Goal: Task Accomplishment & Management: Use online tool/utility

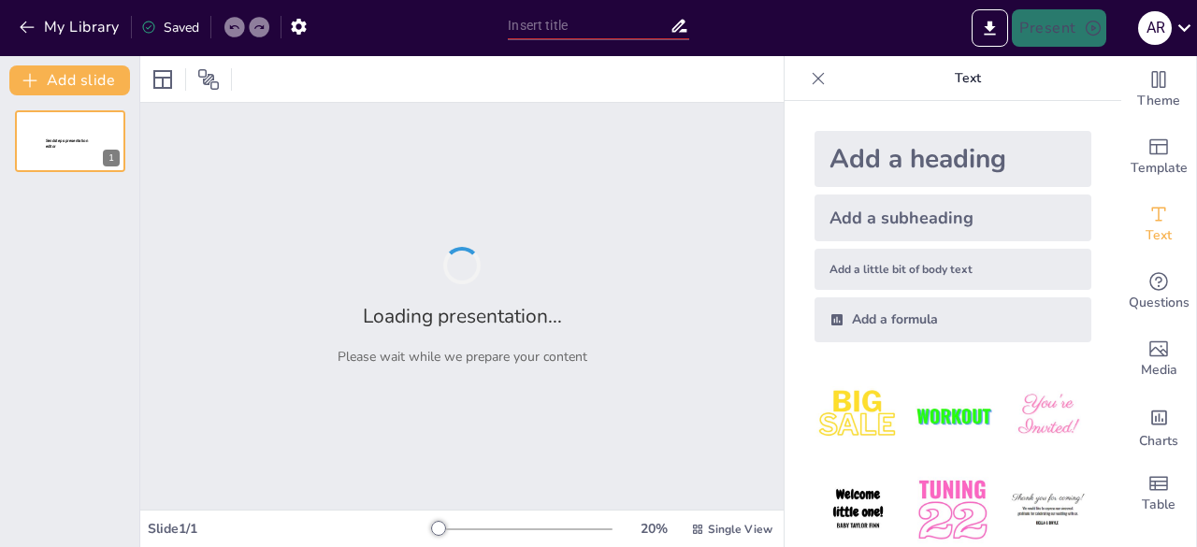
type input "Intel·ligència Emocional i Treball en Equip: Clau per a l'Atenció Integral"
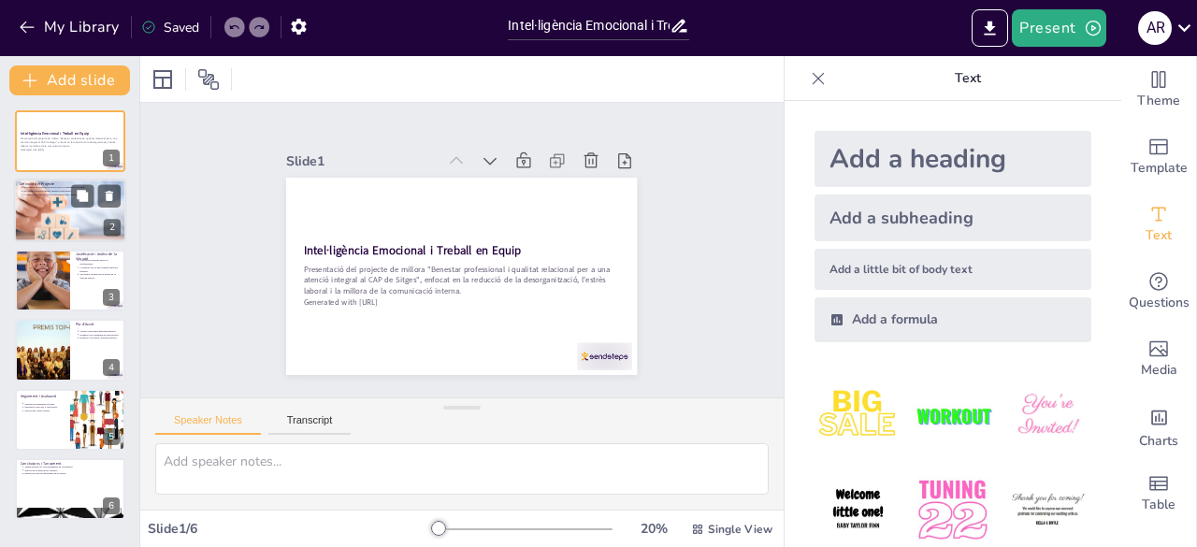
click at [54, 236] on div at bounding box center [70, 211] width 112 height 80
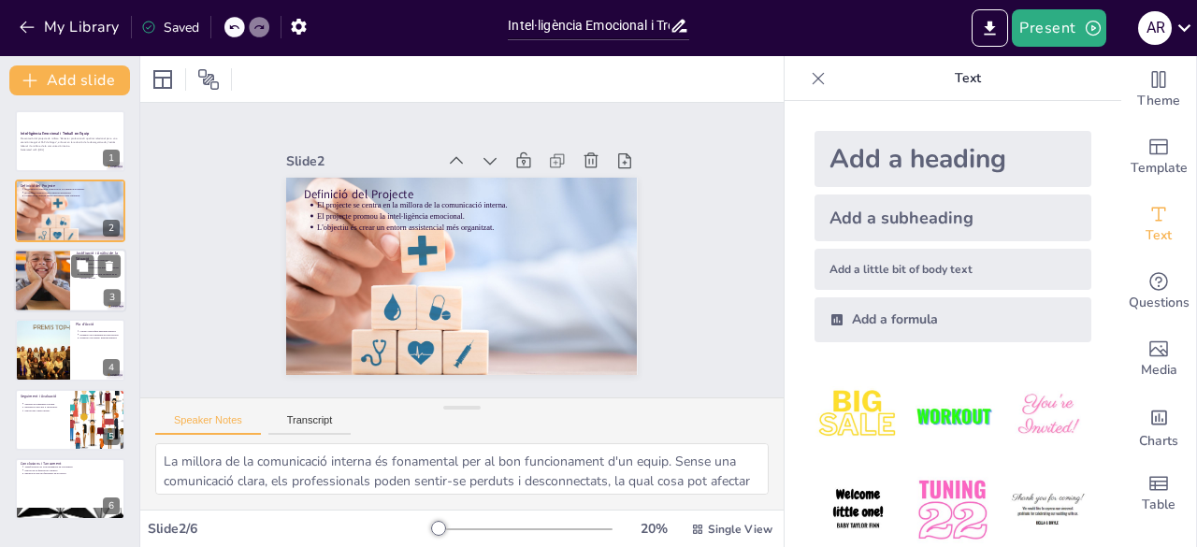
click at [66, 288] on div at bounding box center [42, 281] width 133 height 64
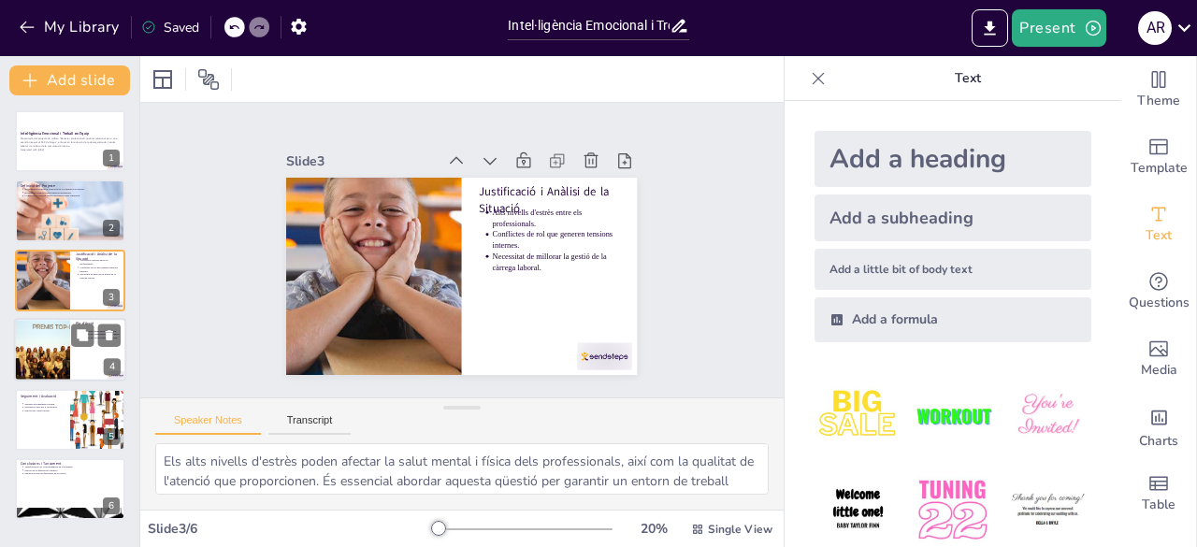
click at [65, 328] on div at bounding box center [41, 350] width 95 height 64
type textarea "La creació d'un equip multidisciplinari permet integrar diferents perspectives …"
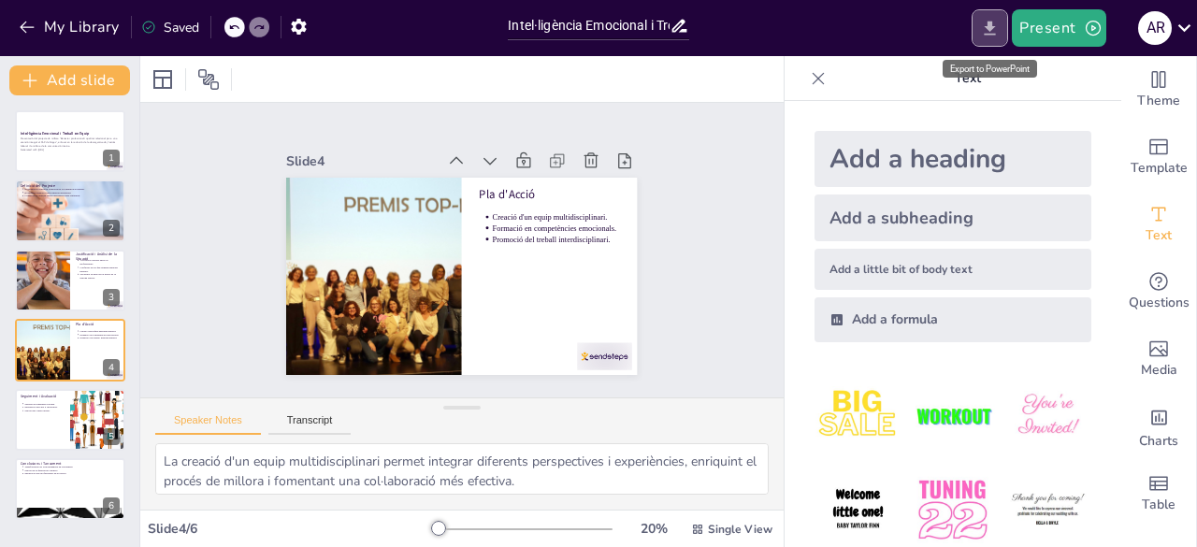
click at [991, 22] on icon "Export to PowerPoint" at bounding box center [990, 28] width 11 height 14
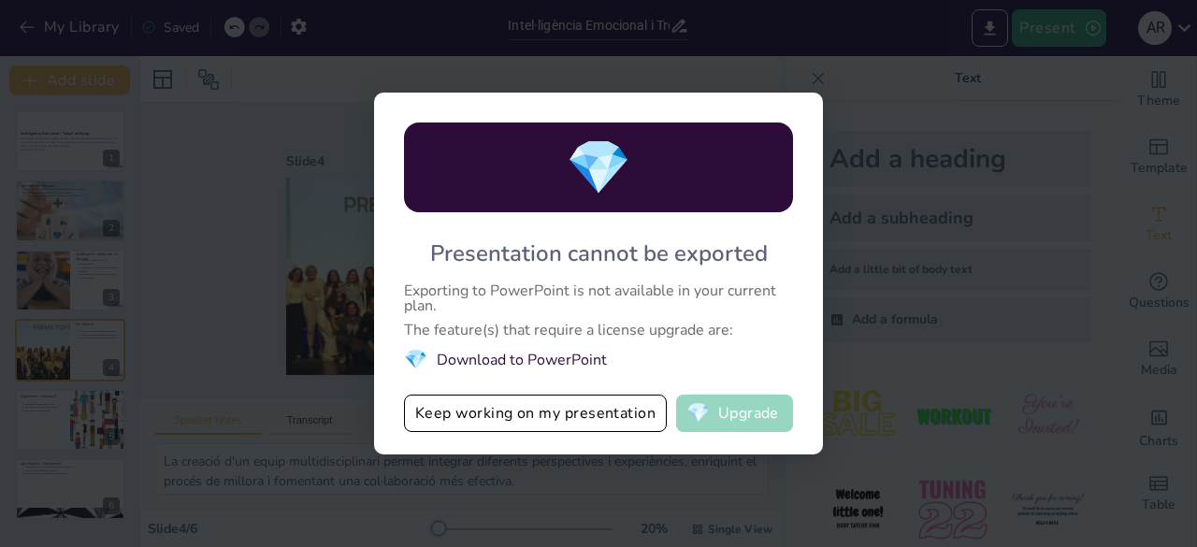
click at [726, 419] on button "💎 Upgrade" at bounding box center [734, 413] width 117 height 37
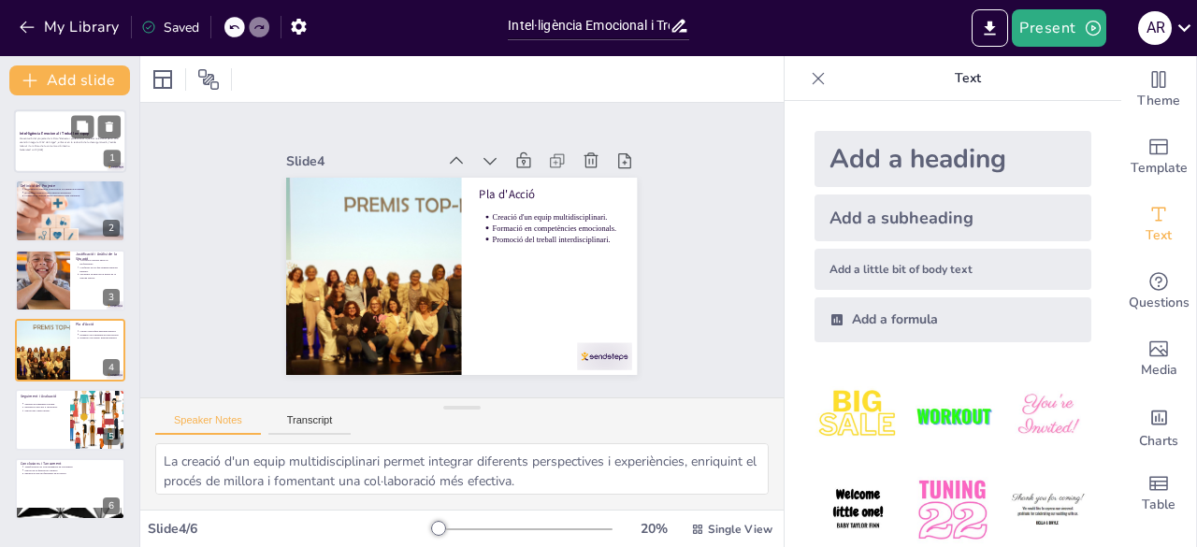
click at [49, 117] on div at bounding box center [70, 141] width 112 height 64
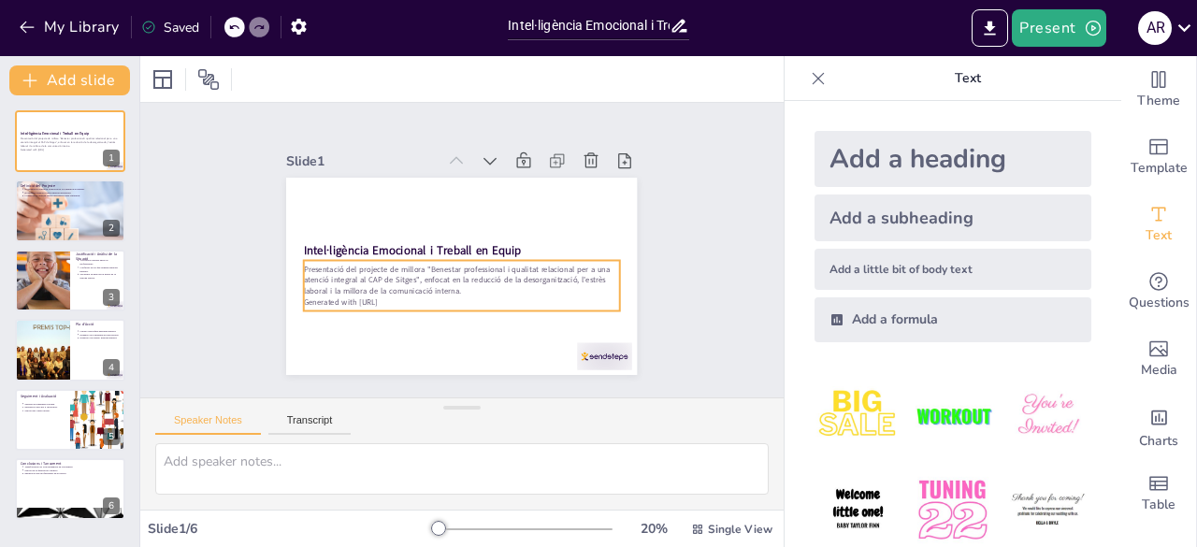
click at [402, 253] on p "Presentació del projecte de millora "Benestar professional i qualitat relaciona…" at bounding box center [465, 219] width 317 height 65
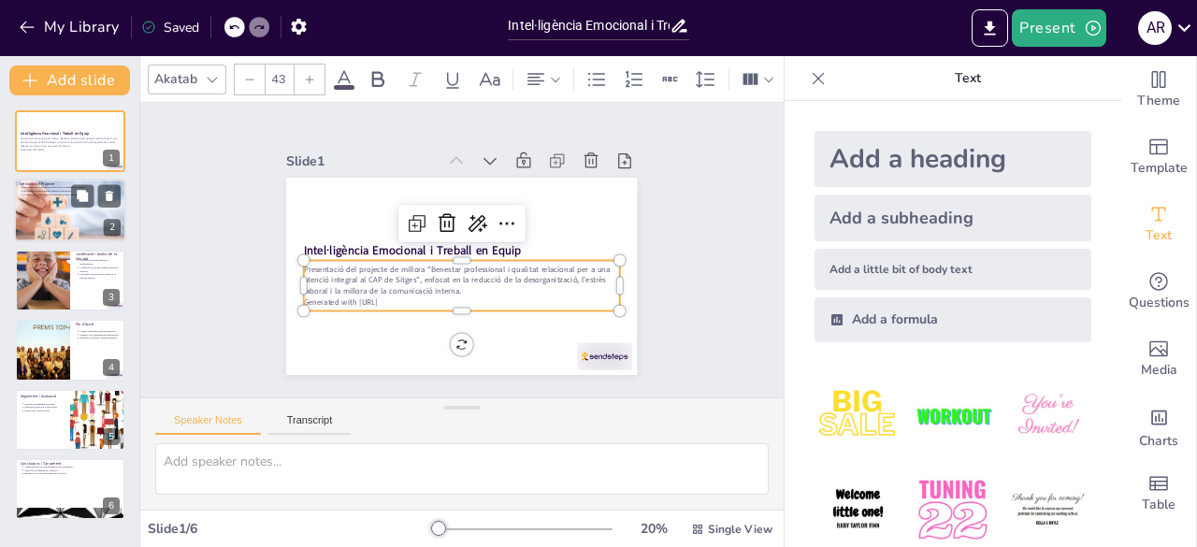
click at [58, 217] on div at bounding box center [70, 211] width 112 height 80
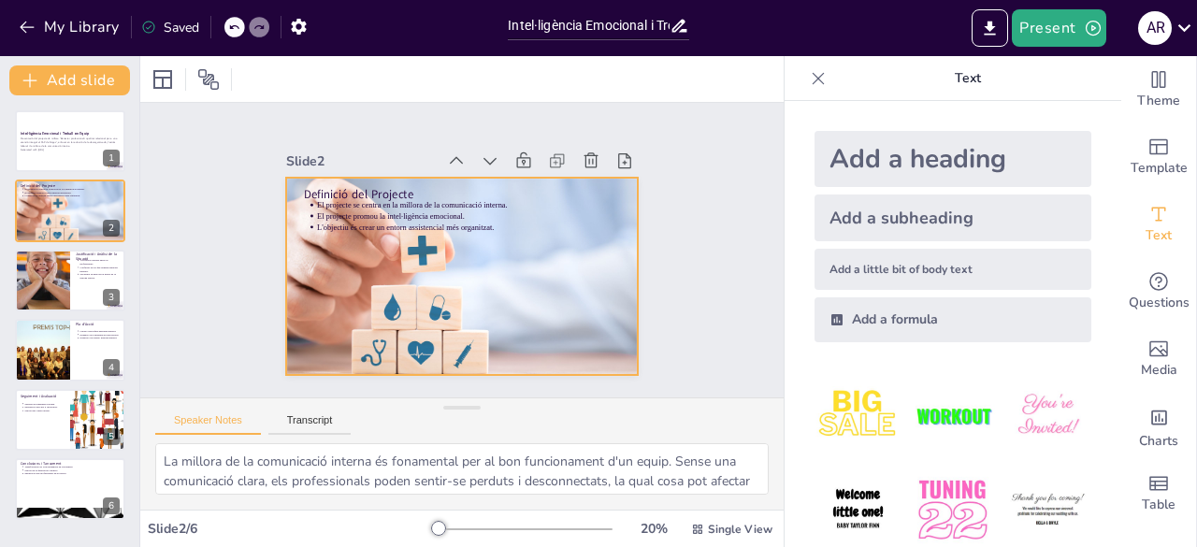
click at [412, 279] on div at bounding box center [435, 250] width 248 height 351
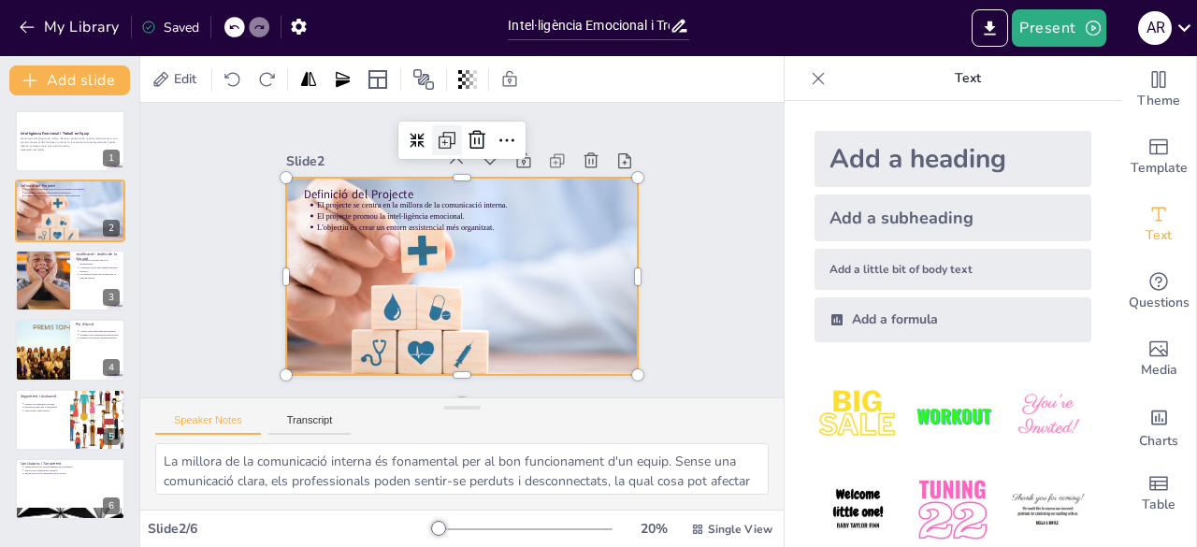
click at [436, 338] on icon at bounding box center [420, 353] width 31 height 31
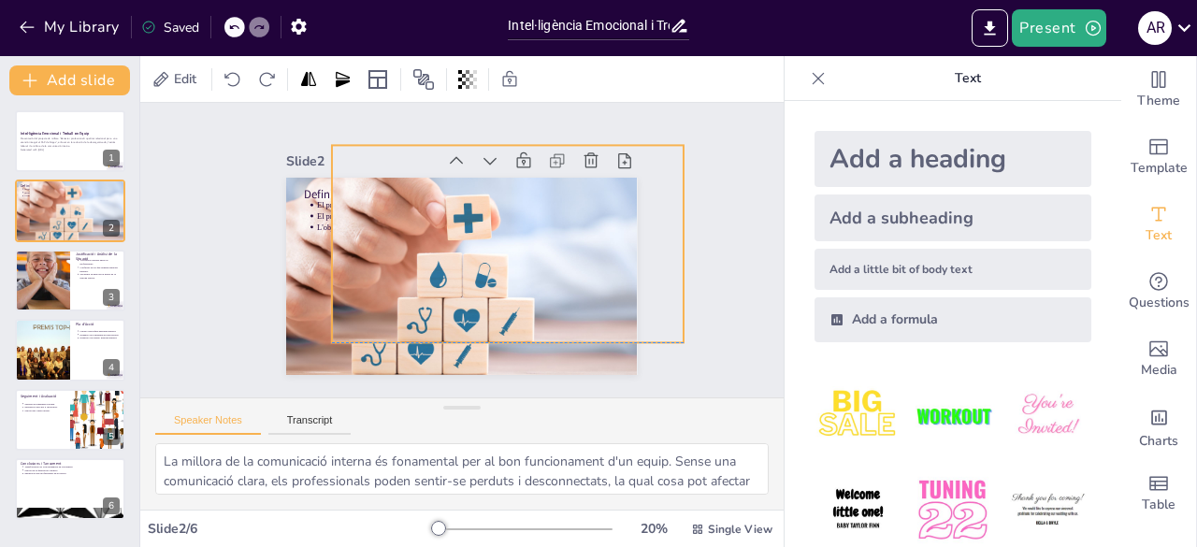
drag, startPoint x: 477, startPoint y: 245, endPoint x: 521, endPoint y: 217, distance: 52.2
click at [521, 217] on div at bounding box center [494, 283] width 407 height 429
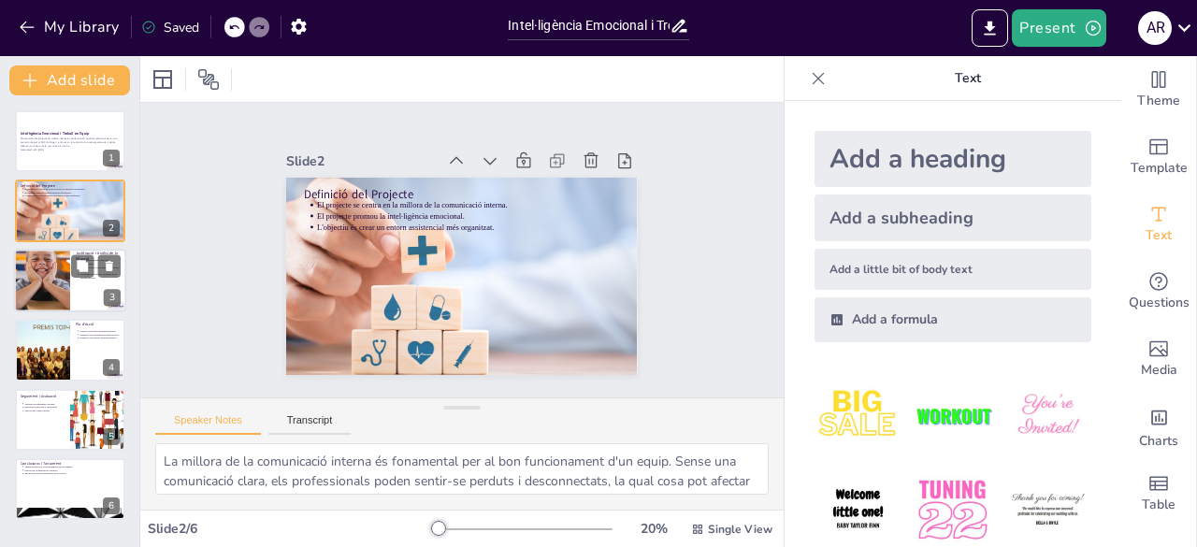
click at [67, 280] on div at bounding box center [42, 281] width 133 height 64
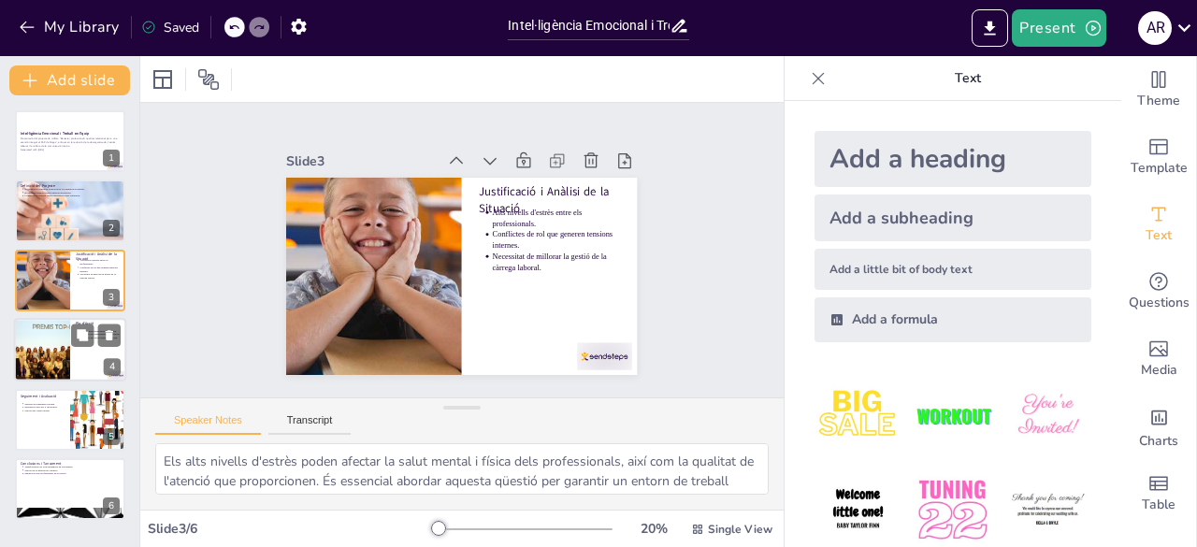
click at [67, 340] on div at bounding box center [41, 350] width 95 height 64
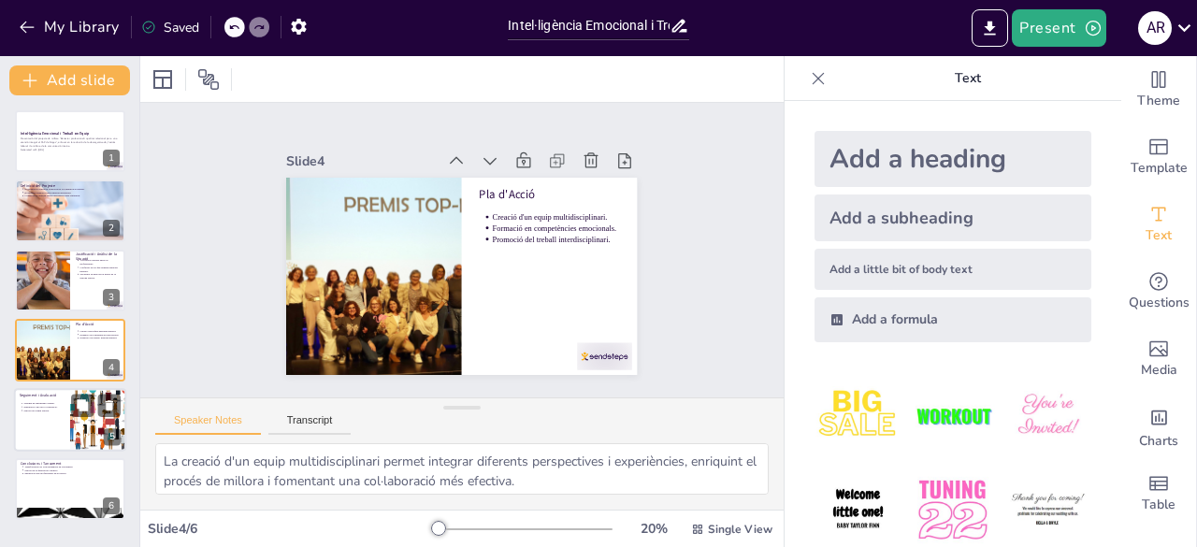
click at [64, 411] on p "Millora del clima laboral." at bounding box center [43, 411] width 41 height 4
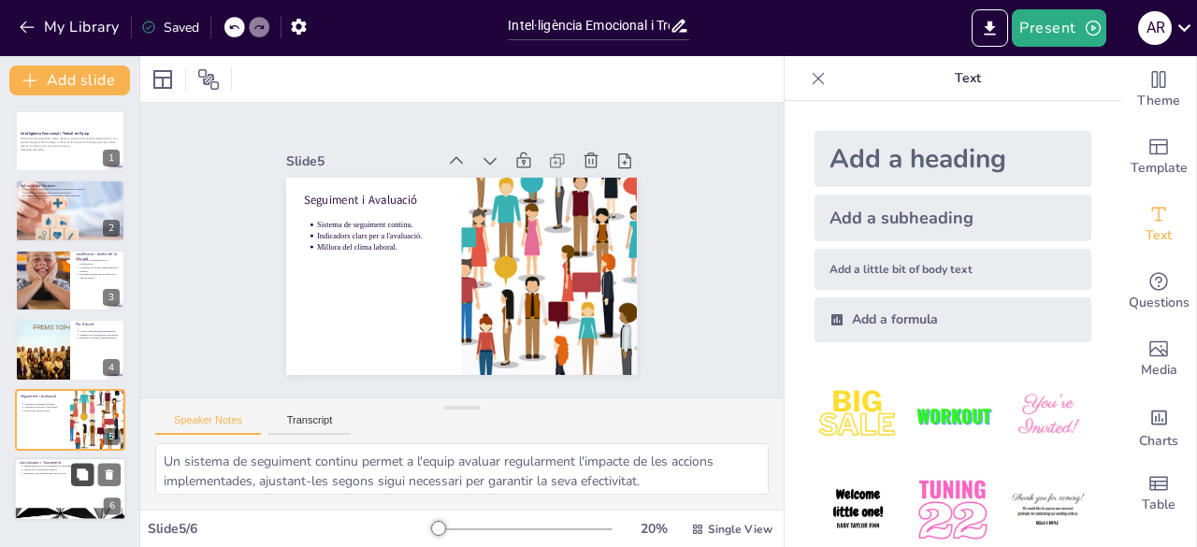
click at [81, 477] on icon at bounding box center [82, 474] width 11 height 11
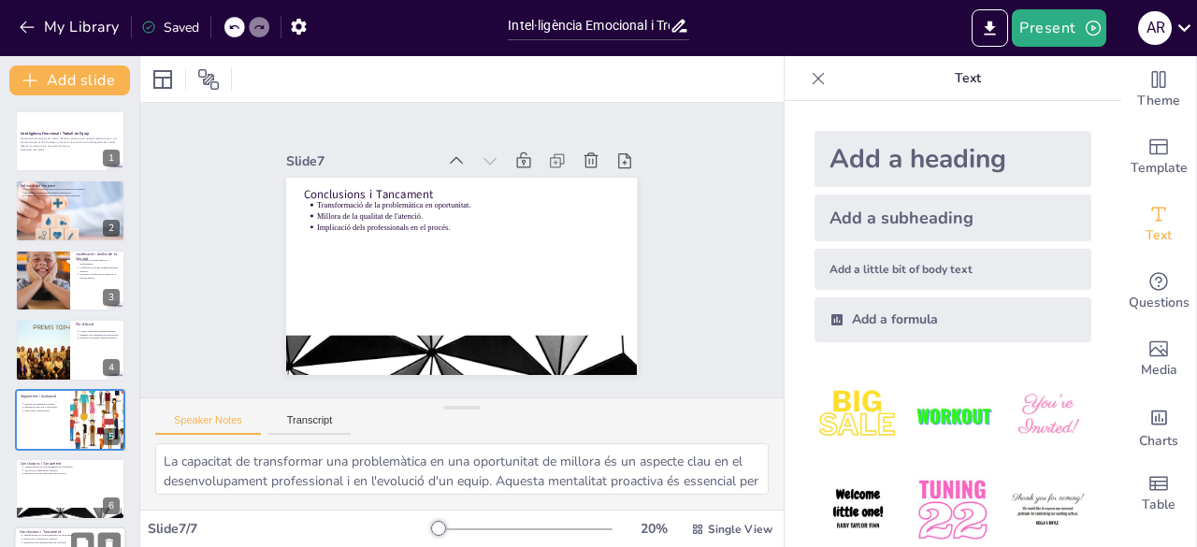
scroll to position [57, 0]
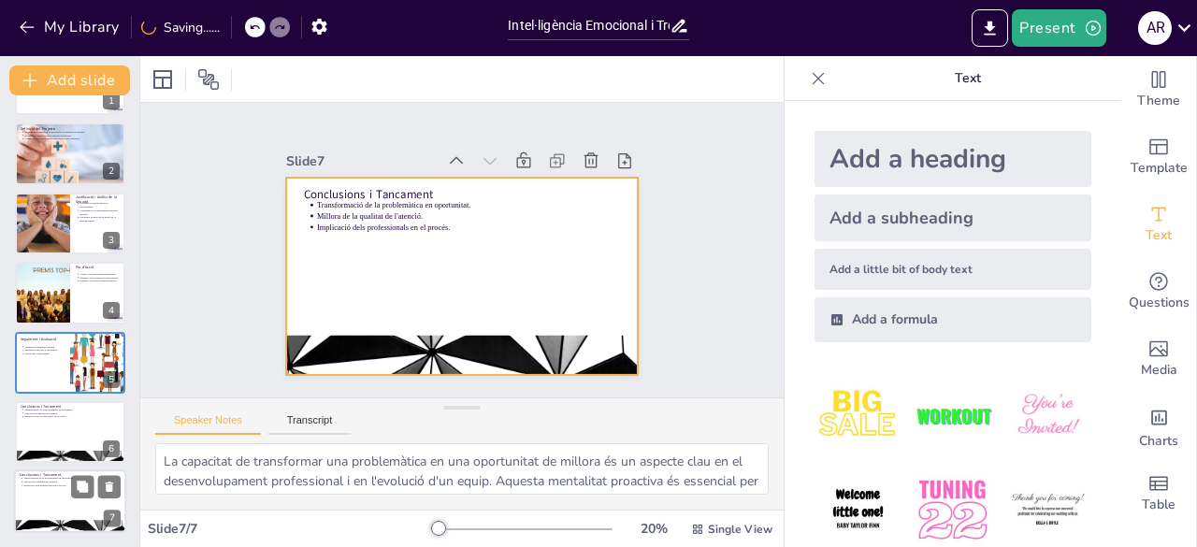
click at [50, 501] on div at bounding box center [70, 502] width 112 height 64
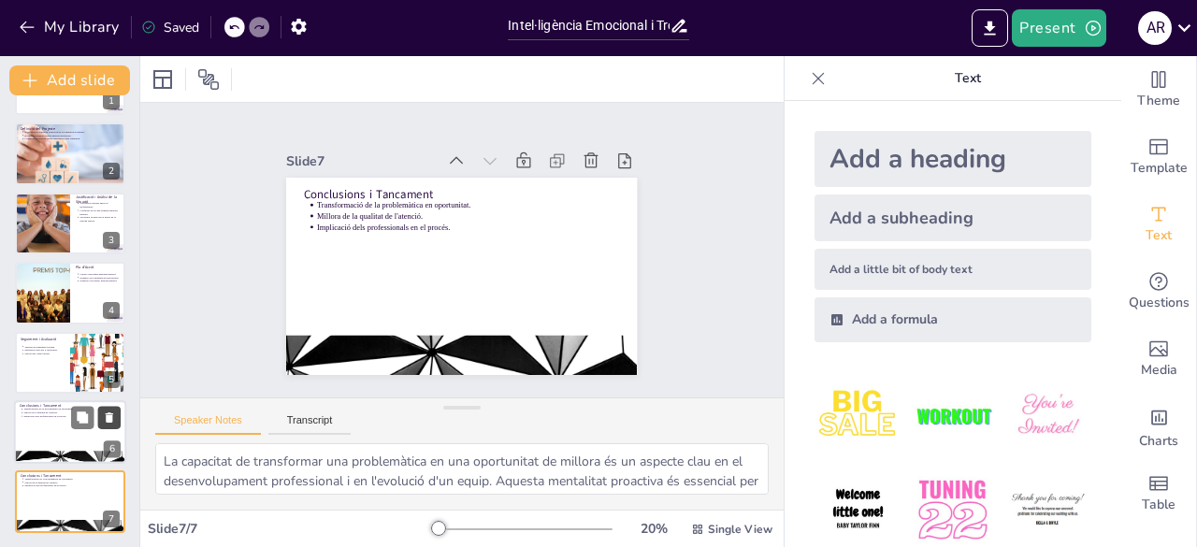
click at [113, 412] on icon at bounding box center [109, 417] width 13 height 13
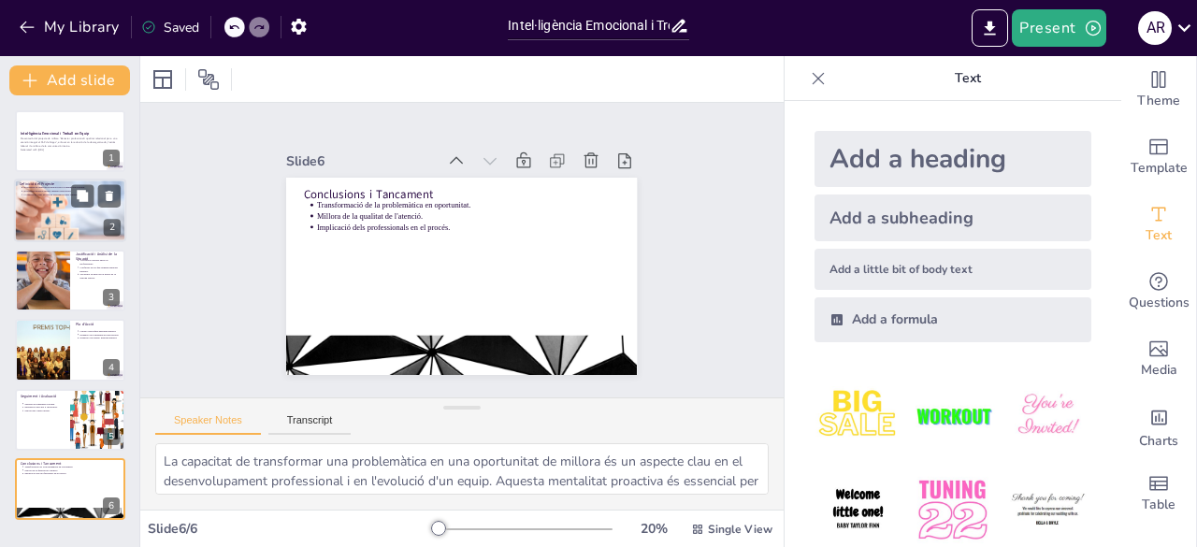
click at [64, 214] on div at bounding box center [70, 211] width 112 height 80
type textarea "La millora de la comunicació interna és fonamental per al bon funcionament d'un…"
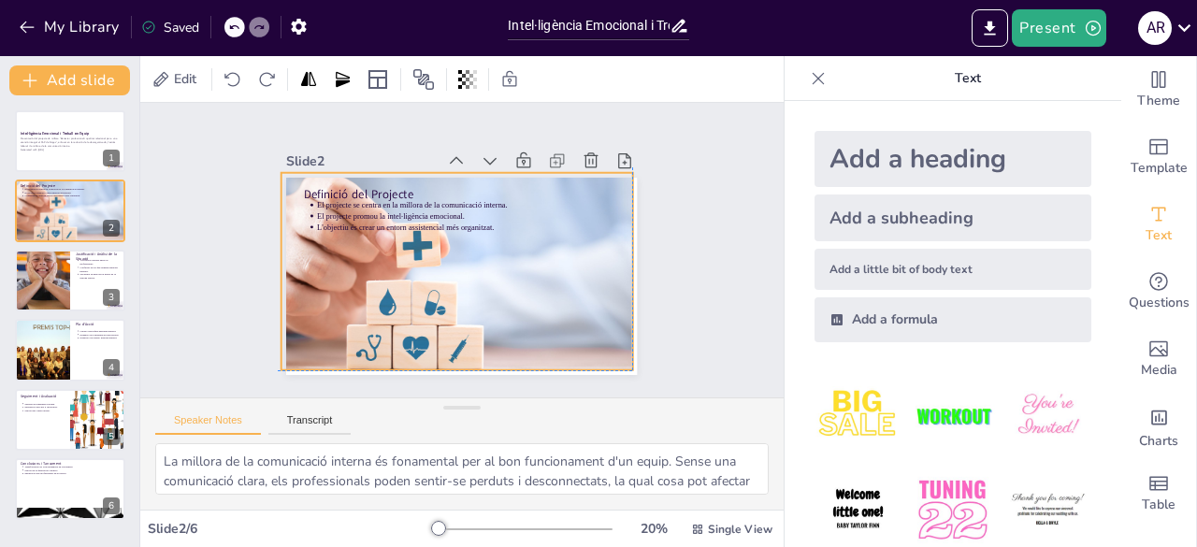
drag, startPoint x: 605, startPoint y: 268, endPoint x: 597, endPoint y: 258, distance: 13.3
click at [597, 258] on div at bounding box center [444, 236] width 369 height 421
click at [1092, 23] on icon "button" at bounding box center [1093, 28] width 19 height 19
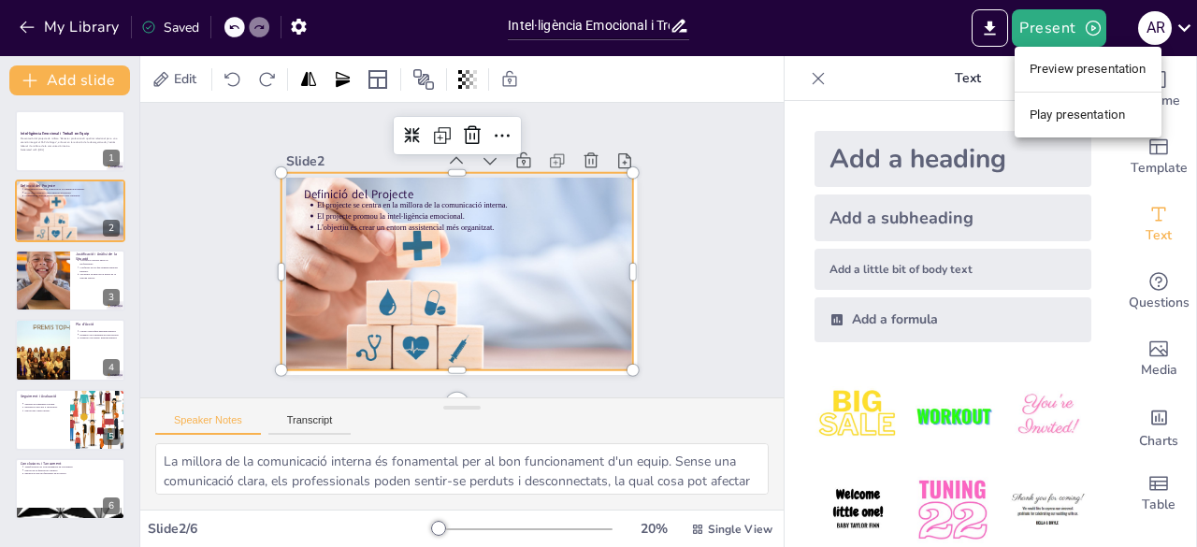
click at [1088, 70] on li "Preview presentation" at bounding box center [1088, 69] width 147 height 30
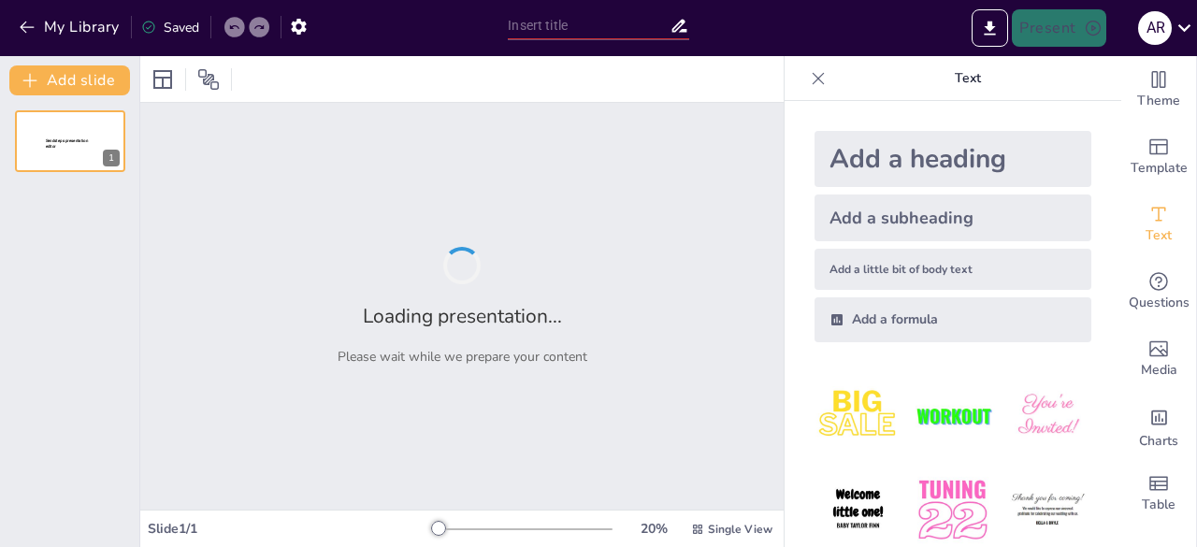
type input "Intel·ligència Emocional i Treball en Equip: Clau per a l'Atenció Integral"
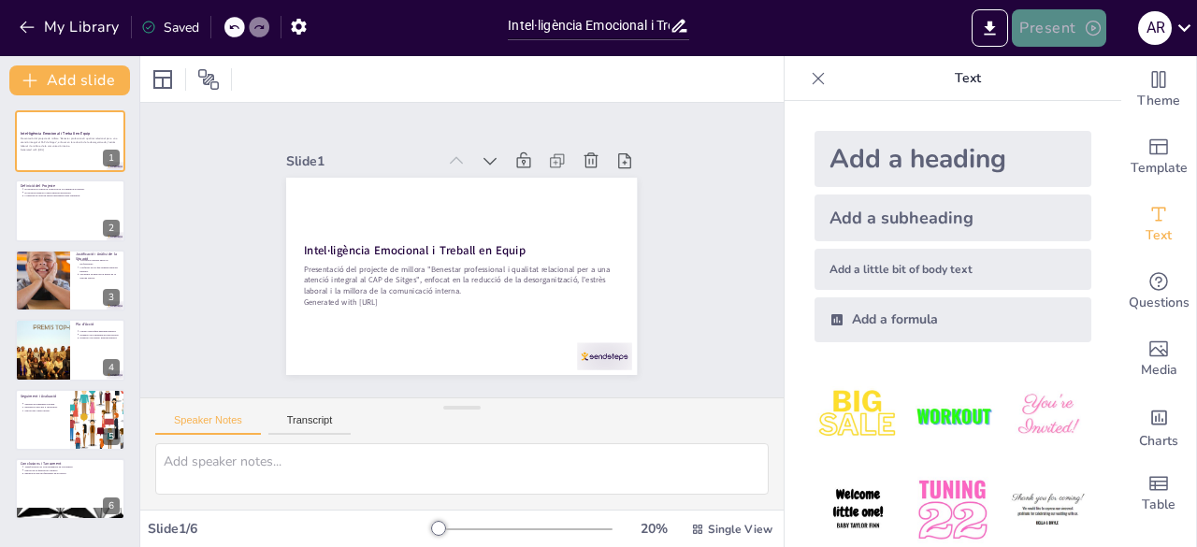
click at [1055, 29] on button "Present" at bounding box center [1059, 27] width 94 height 37
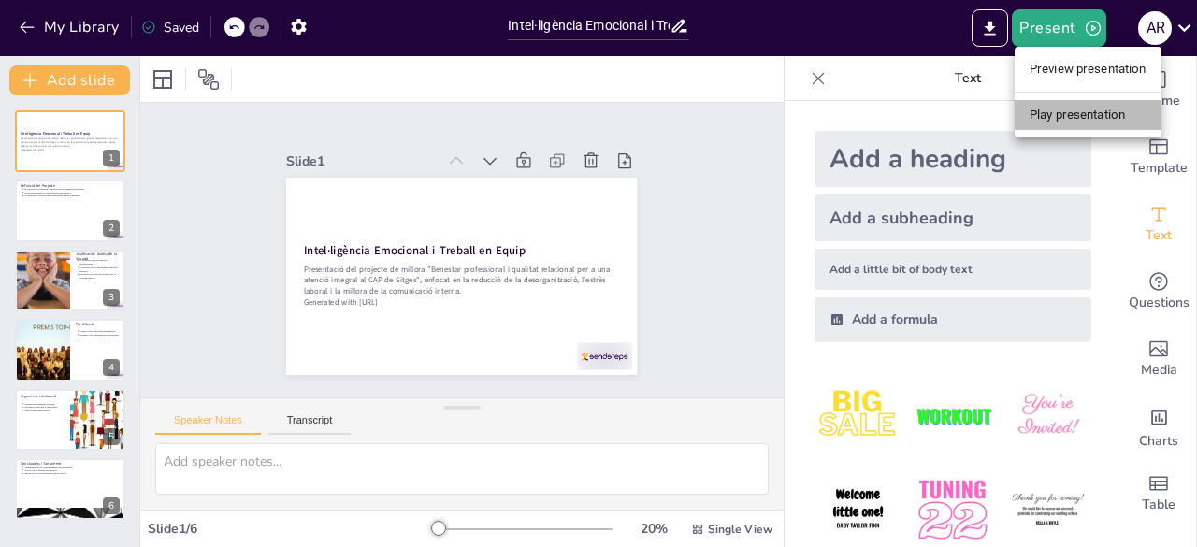
click at [1055, 110] on li "Play presentation" at bounding box center [1088, 115] width 147 height 30
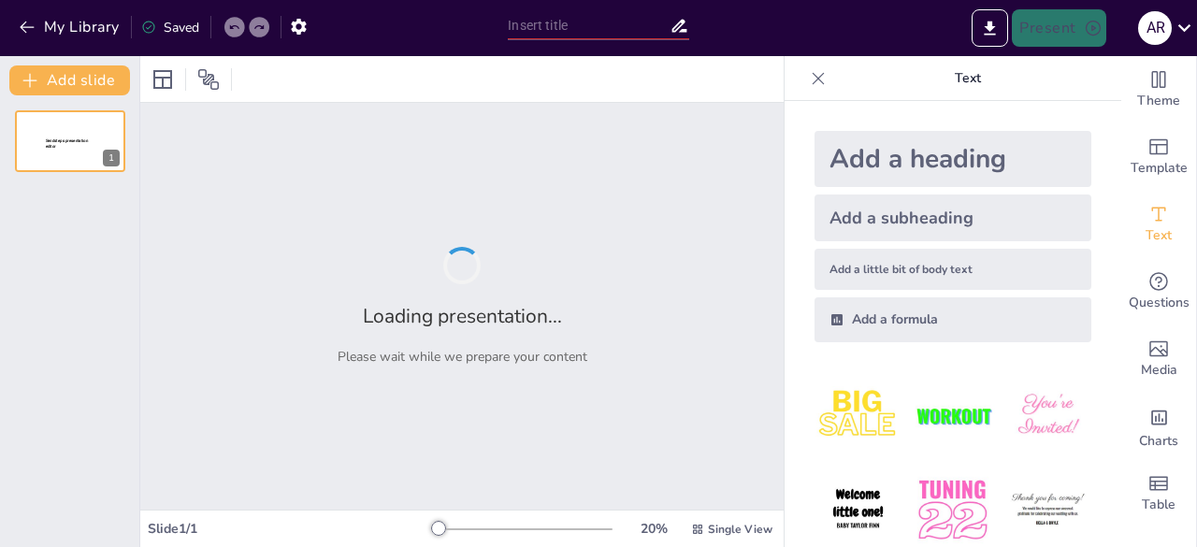
type input "Intel·ligència Emocional i Treball en Equip: Clau per a l'Atenció Integral"
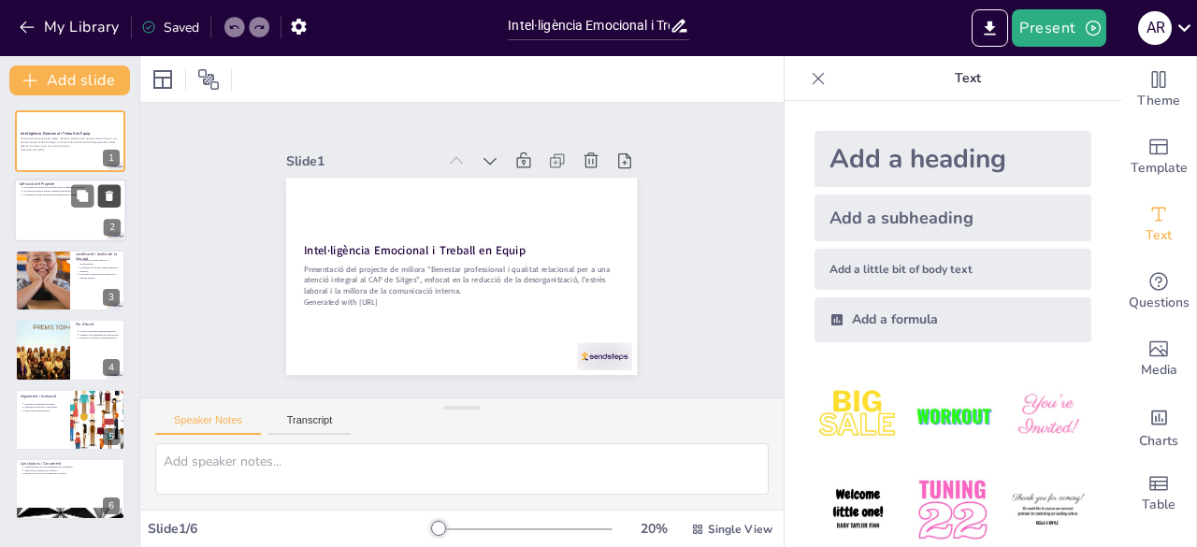
click at [107, 206] on button at bounding box center [109, 196] width 22 height 22
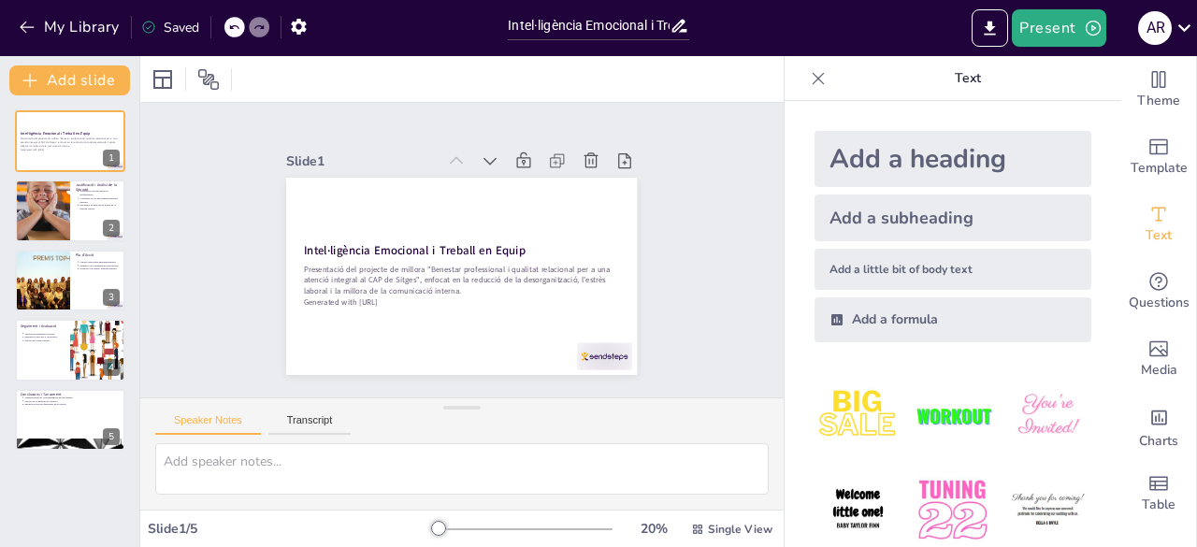
click at [239, 20] on div at bounding box center [234, 27] width 21 height 21
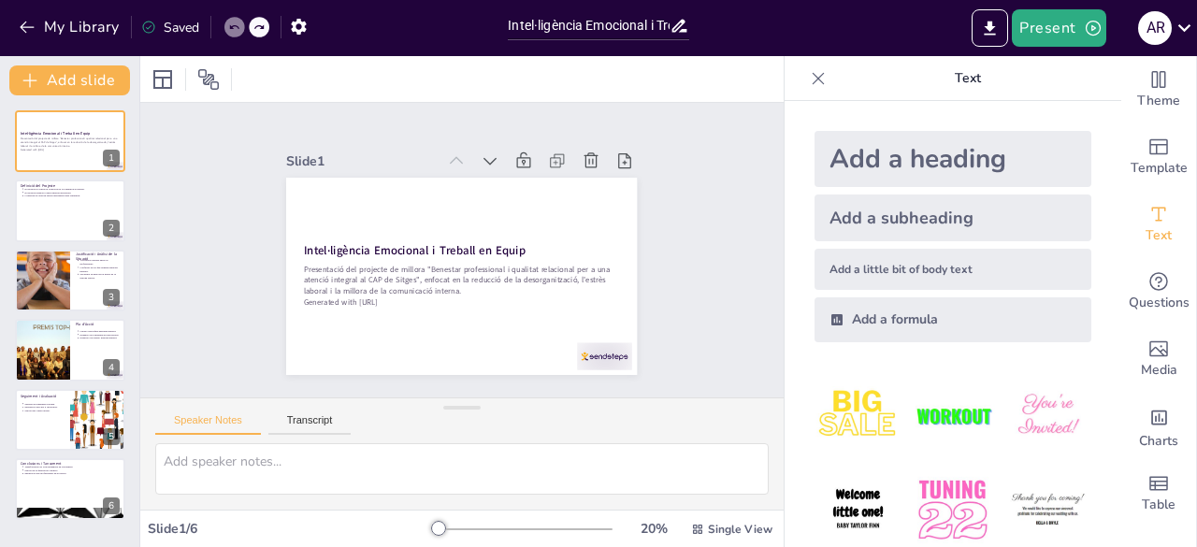
click at [239, 33] on icon at bounding box center [233, 27] width 11 height 11
click at [165, 32] on div "Saved" at bounding box center [170, 28] width 58 height 18
click at [69, 202] on div at bounding box center [70, 212] width 112 height 64
type textarea "La millora de la comunicació interna és fonamental per al bon funcionament d'un…"
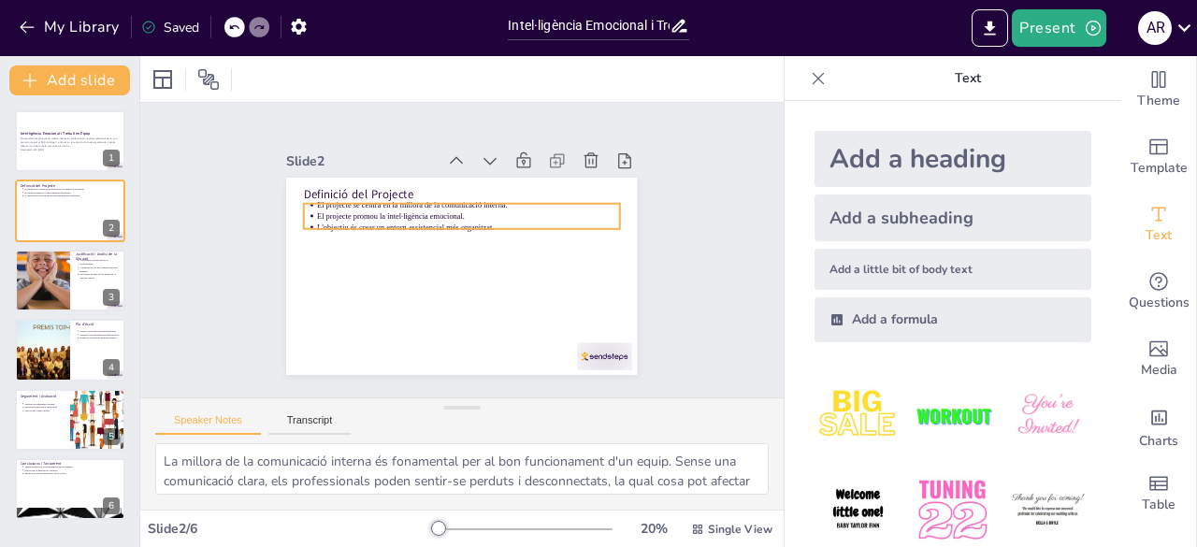
click at [449, 210] on p "El projecte promou la intel·ligència emocional." at bounding box center [472, 216] width 302 height 42
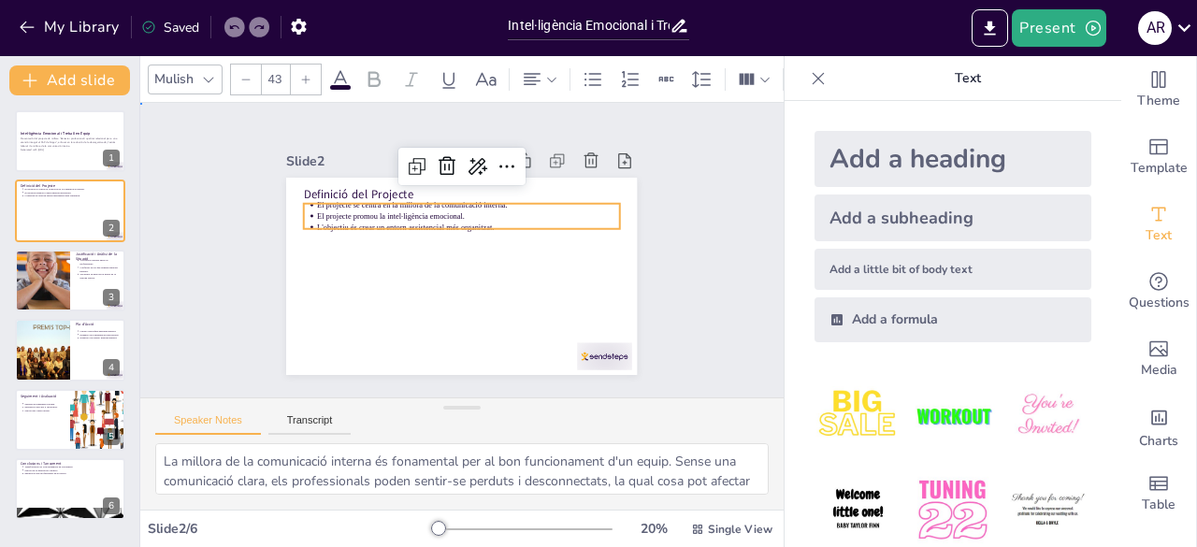
click at [449, 210] on p "El projecte promou la intel·ligència emocional." at bounding box center [473, 216] width 302 height 42
click at [643, 27] on input "Intel·ligència Emocional i Treball en Equip: Clau per a l'Atenció Integral" at bounding box center [588, 25] width 161 height 27
click at [677, 31] on icon at bounding box center [680, 26] width 20 height 20
click at [681, 25] on icon at bounding box center [679, 26] width 15 height 13
click at [651, 26] on input "Intel·ligència Emocional i Treball en Equip: Clau per a l'Atenció Integral" at bounding box center [588, 25] width 161 height 27
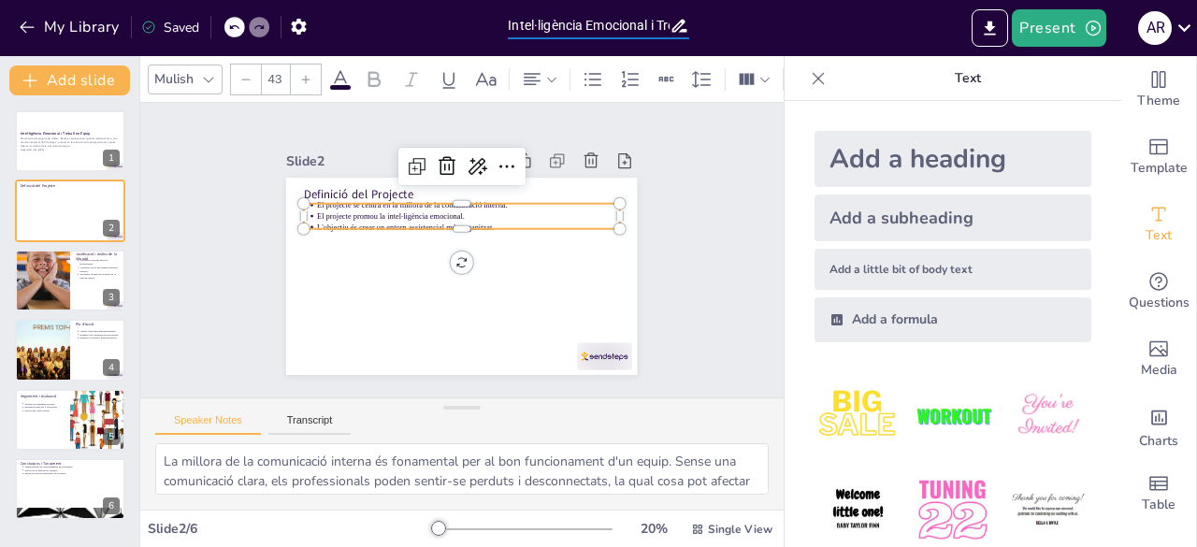
click at [651, 26] on input "Intel·ligència Emocional i Treball en Equip: Clau per a l'Atenció Integral" at bounding box center [588, 25] width 161 height 27
drag, startPoint x: 511, startPoint y: 27, endPoint x: 698, endPoint y: 22, distance: 187.1
click at [698, 22] on div "My Library Saved Intel·ligència Emocional i Treball en Equip: Clau per a l'Aten…" at bounding box center [598, 28] width 1197 height 56
click at [523, 36] on input "Intel·ligència Emocional i Treball en Equip: Clau per a l'Atenció Integral" at bounding box center [588, 25] width 161 height 27
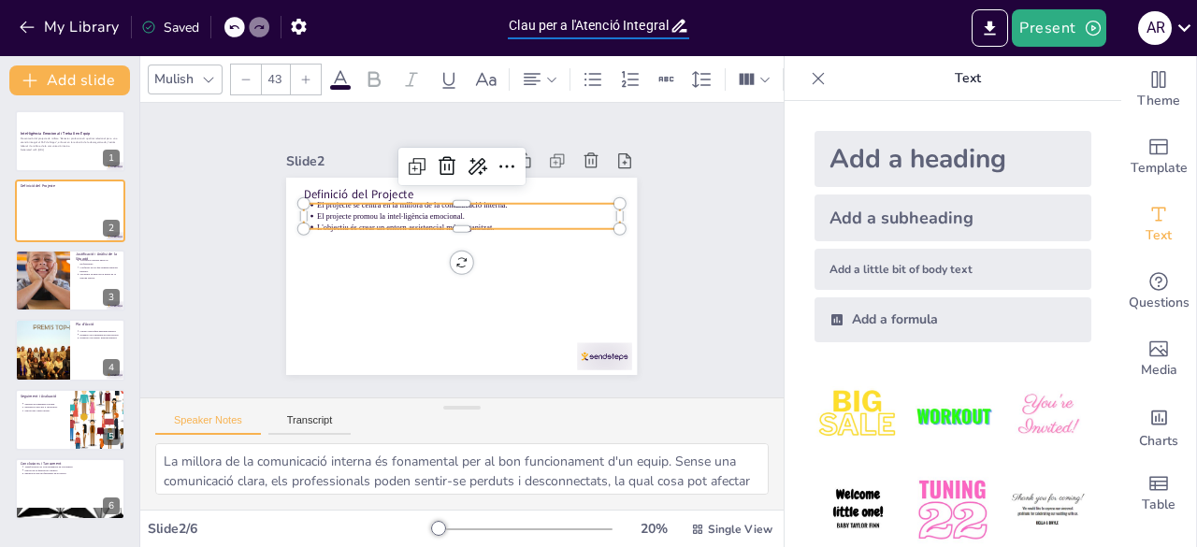
drag, startPoint x: 509, startPoint y: 25, endPoint x: 789, endPoint y: 44, distance: 281.2
click at [789, 44] on div "My Library Saved Intel·ligència Emocional i Treball en Equip: Clau per a l'Aten…" at bounding box center [598, 28] width 1197 height 56
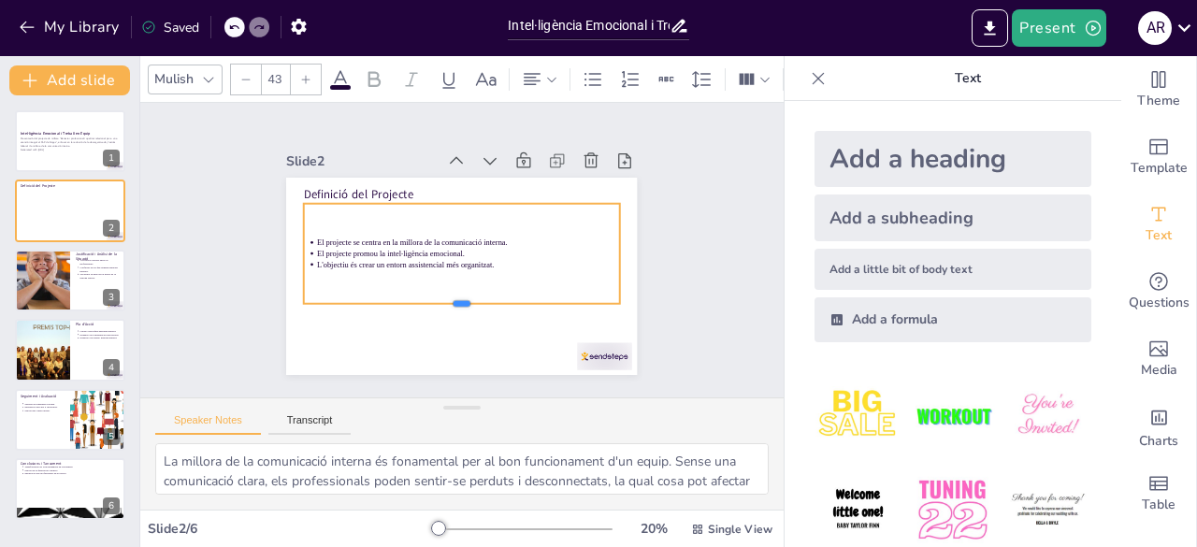
drag, startPoint x: 447, startPoint y: 224, endPoint x: 447, endPoint y: 298, distance: 74.8
click at [447, 298] on div at bounding box center [454, 311] width 315 height 48
click at [503, 236] on p "El projecte se centra en la millora de la comunicació interna." at bounding box center [470, 243] width 302 height 42
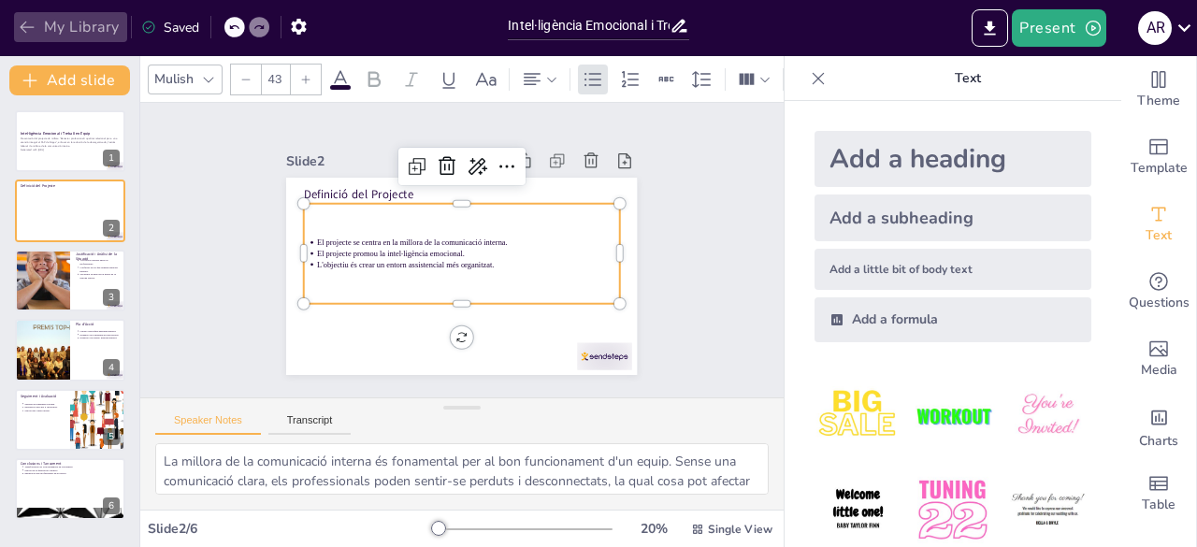
click at [32, 34] on icon "button" at bounding box center [27, 27] width 19 height 19
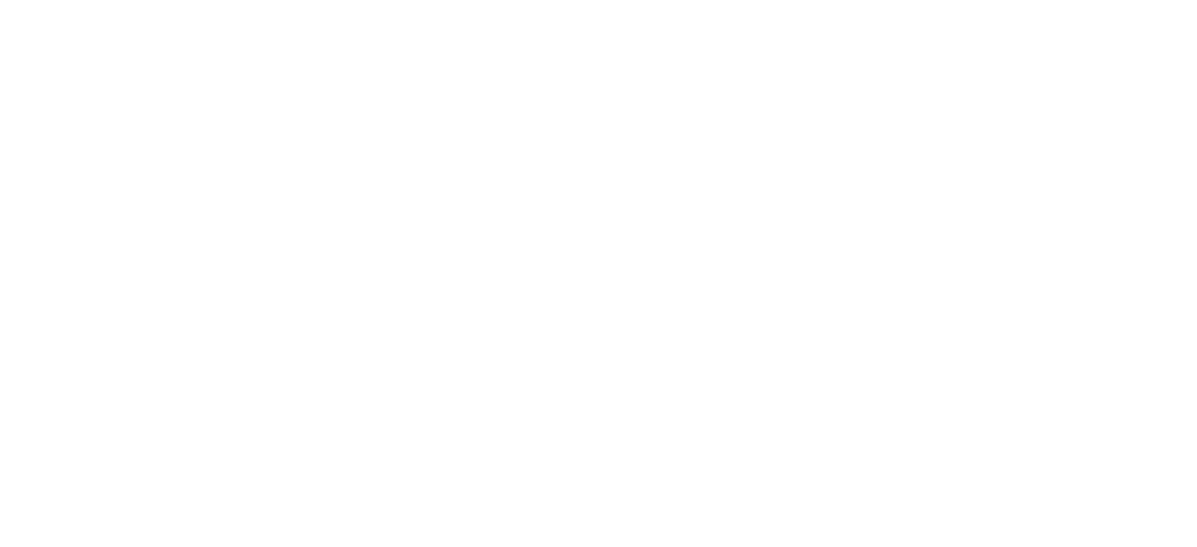
click at [612, 0] on html at bounding box center [598, 0] width 1197 height 0
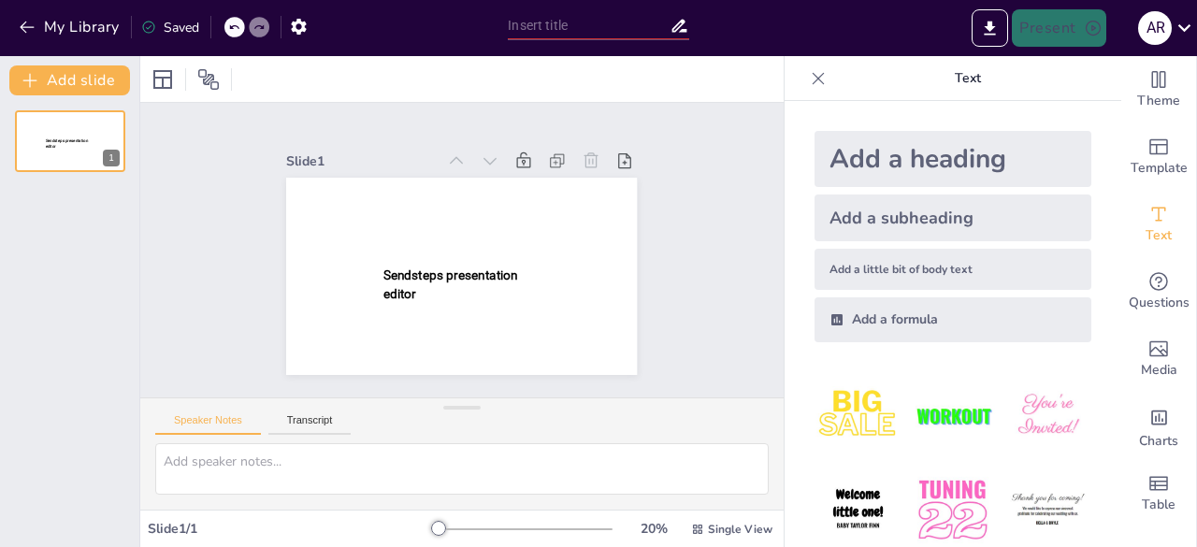
type input "Intel·ligència Emocional i Treball en Equip: Clau per a l'Atenció Integral"
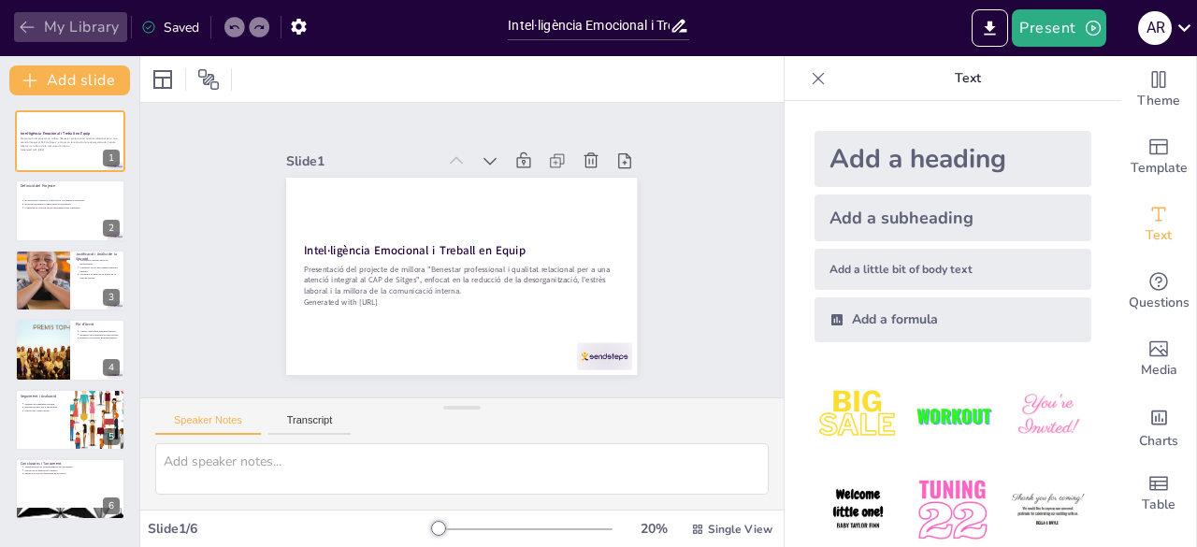
click at [31, 18] on button "My Library" at bounding box center [70, 27] width 113 height 30
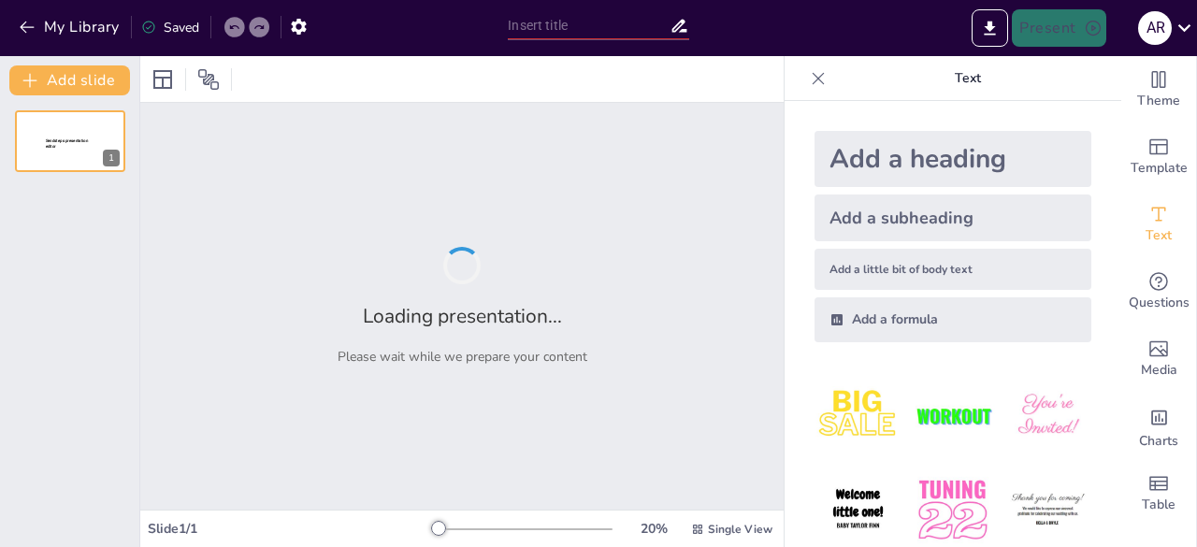
type input "Intel·ligència Emocional i Treball en Equip: Clau per a l'Atenció Integral"
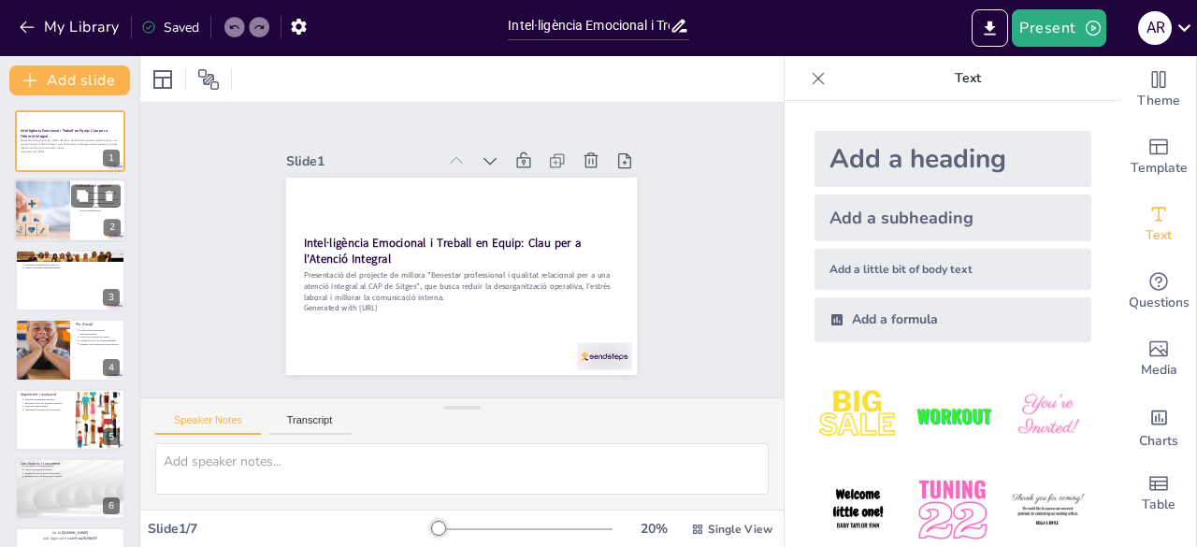
click at [57, 220] on div at bounding box center [42, 212] width 90 height 64
type textarea "La construcció d'un entorn assistencial organitzat és fonamental per a la millo…"
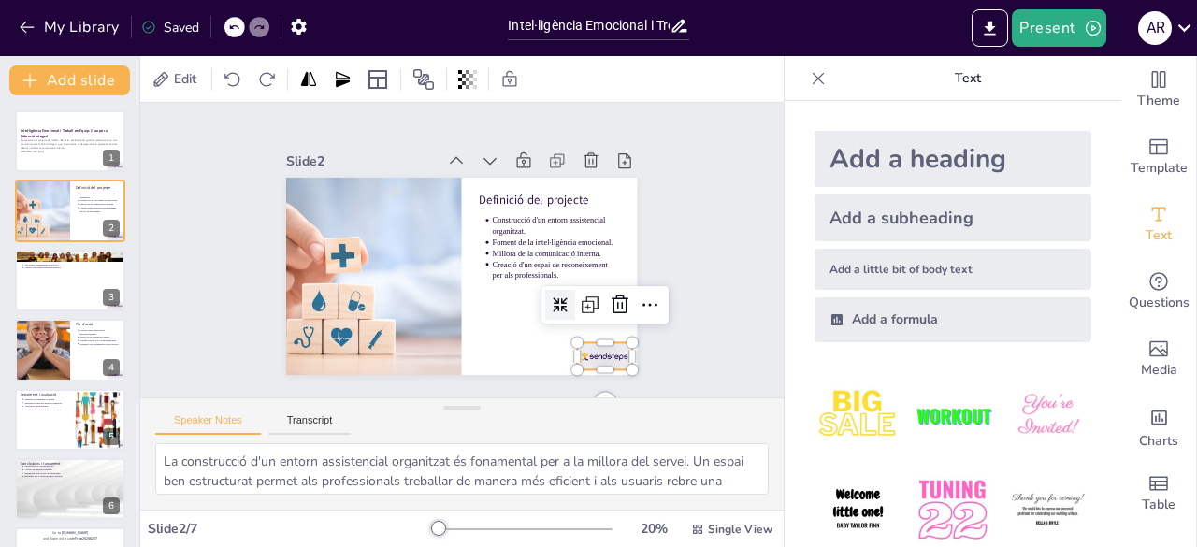
click at [468, 397] on div at bounding box center [441, 427] width 51 height 61
click at [586, 362] on icon at bounding box center [571, 377] width 31 height 31
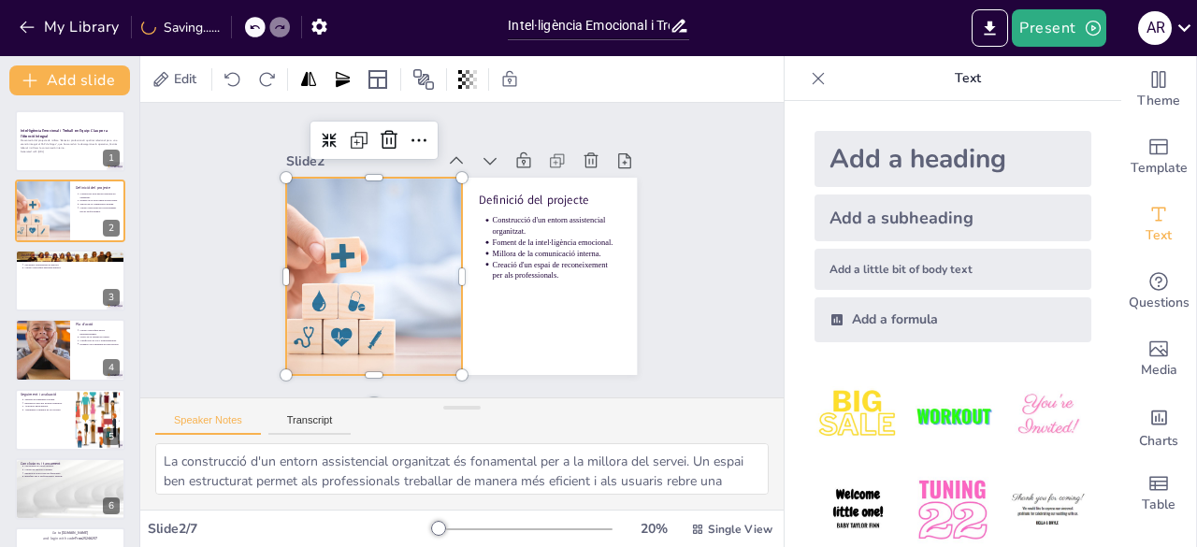
click at [422, 294] on div at bounding box center [371, 248] width 326 height 274
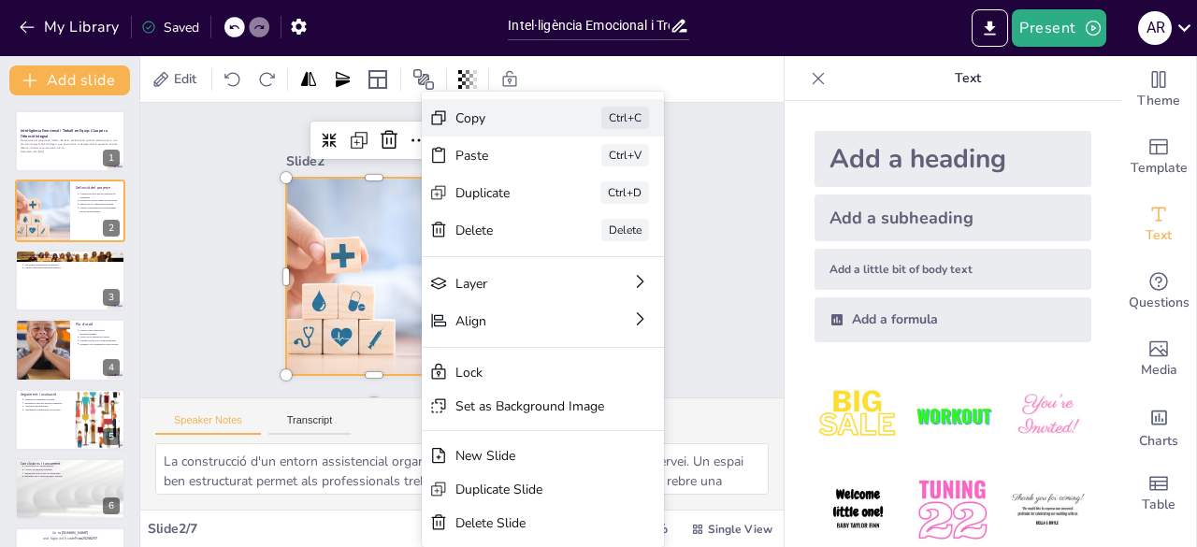
click at [593, 269] on div "Copy" at bounding box center [639, 296] width 93 height 54
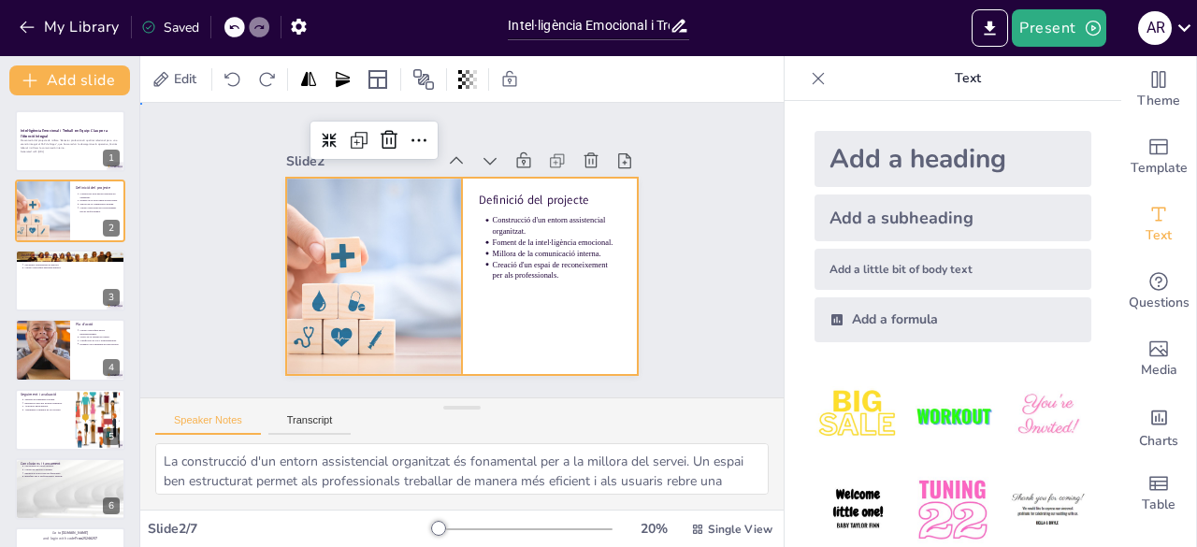
click at [543, 306] on div at bounding box center [447, 272] width 400 height 366
